Goal: Check status: Check status

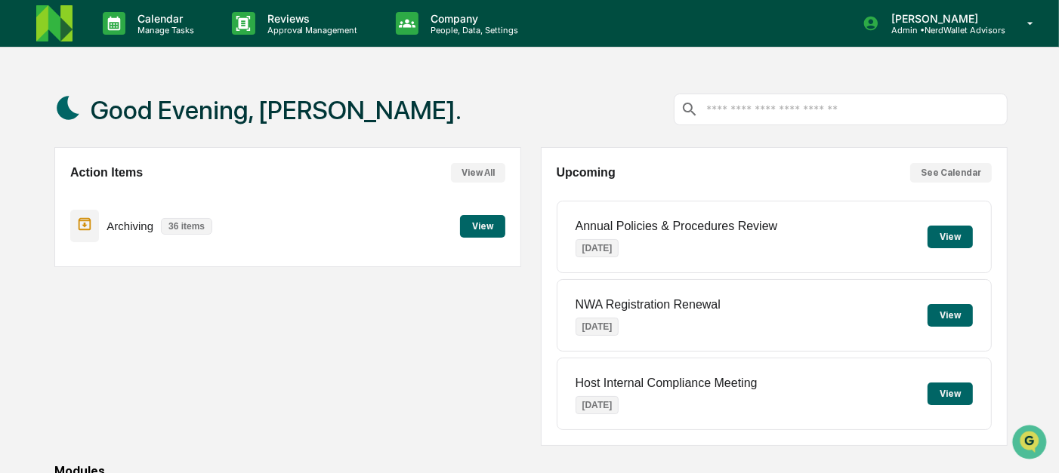
scroll to position [257, 0]
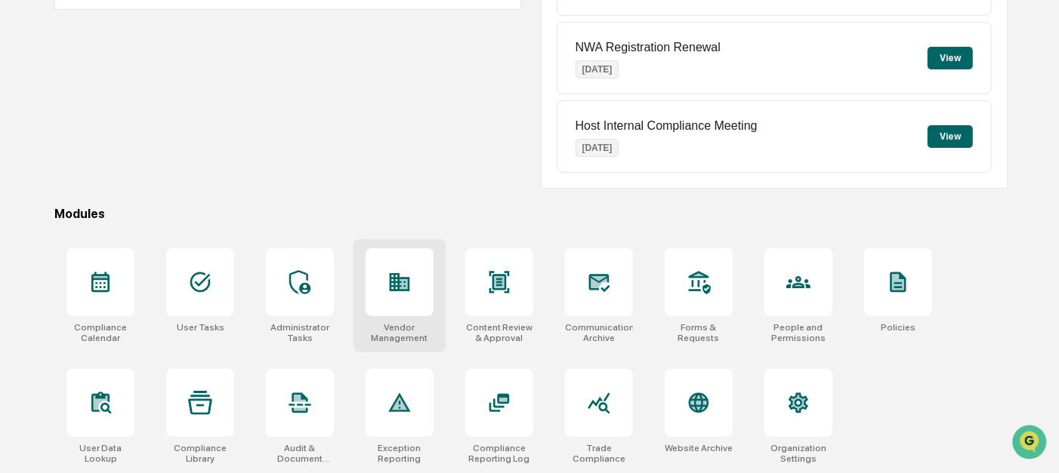
click at [370, 311] on div at bounding box center [399, 282] width 68 height 68
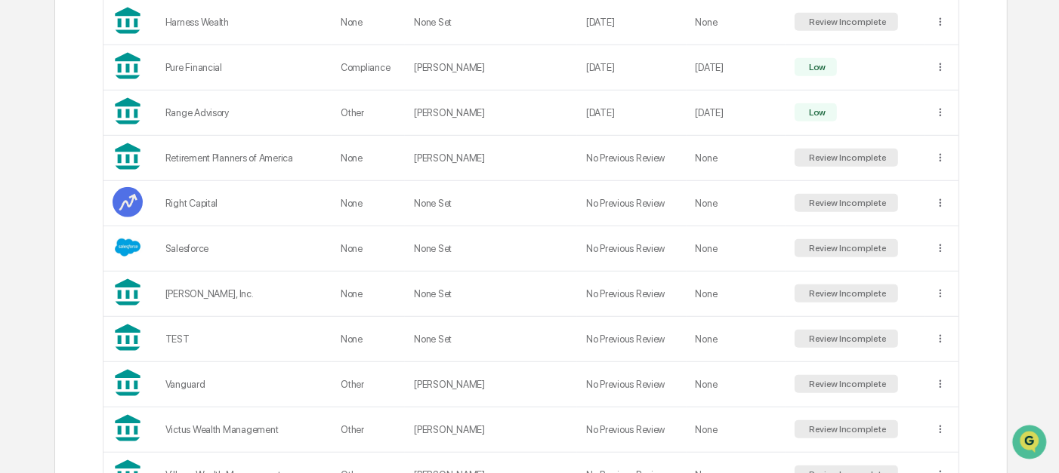
scroll to position [906, 0]
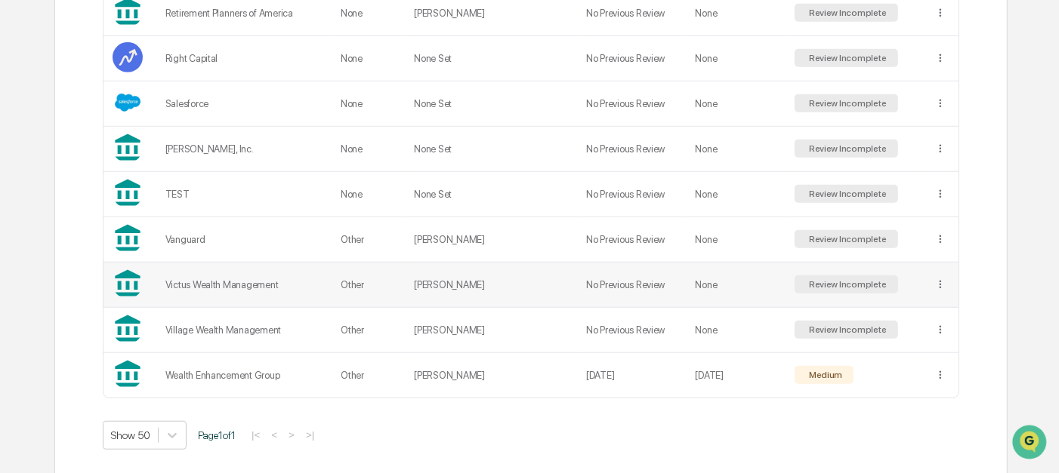
click at [525, 276] on td "Deana Gutierrez" at bounding box center [491, 285] width 172 height 45
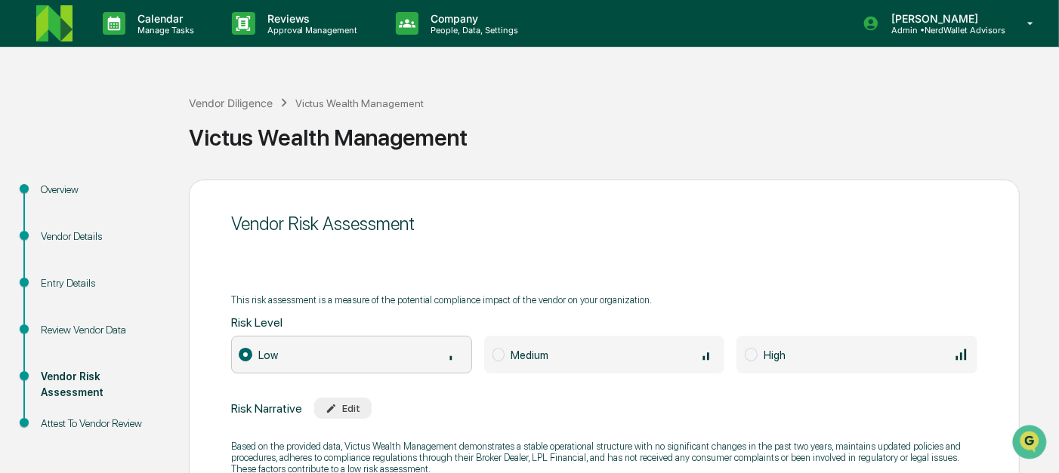
scroll to position [135, 0]
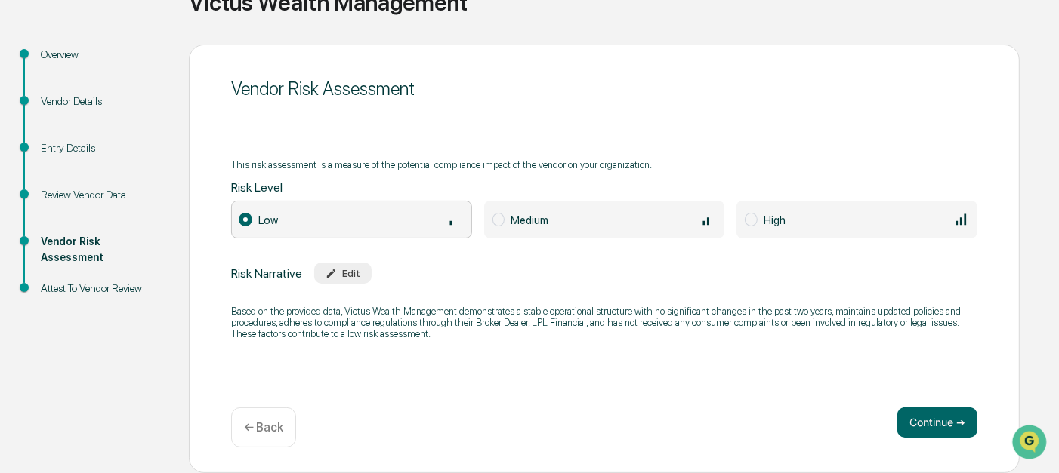
click at [76, 196] on div "Review Vendor Data" at bounding box center [103, 195] width 124 height 16
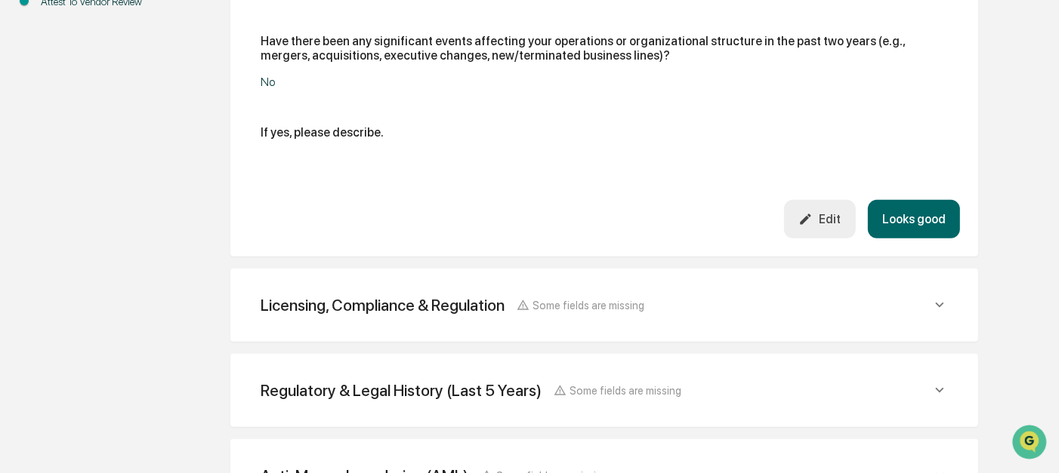
scroll to position [544, 0]
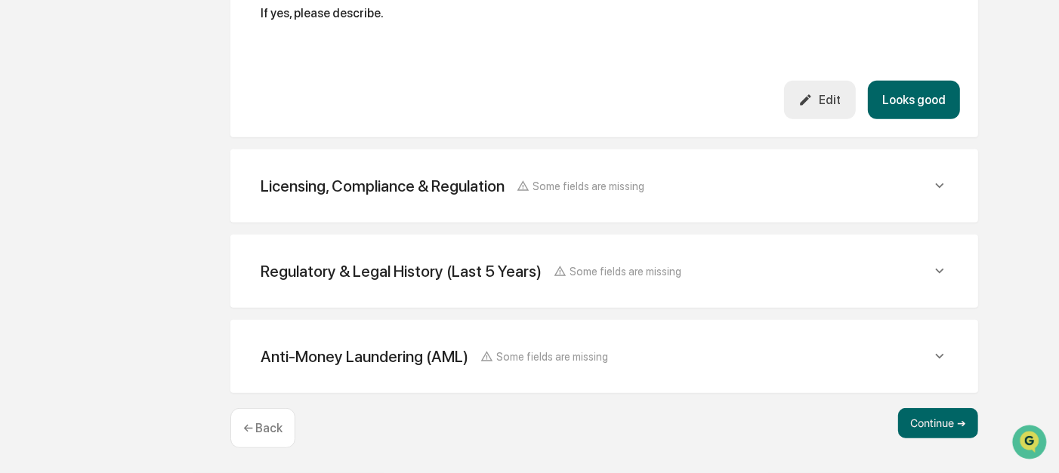
click at [332, 201] on div "Licensing, Compliance & Regulation Some fields are missing" at bounding box center [603, 186] width 711 height 37
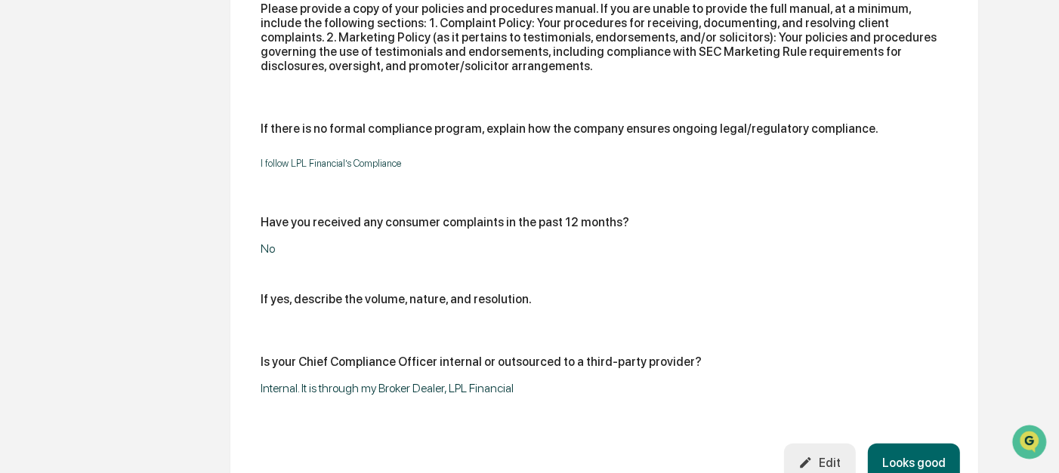
scroll to position [1188, 0]
